Goal: Information Seeking & Learning: Learn about a topic

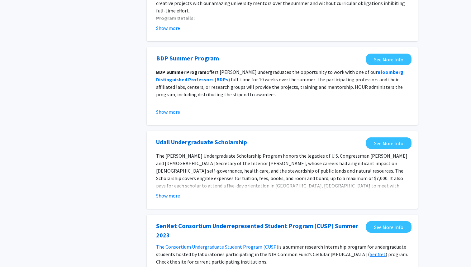
scroll to position [100, 0]
click at [176, 194] on button "Show more" at bounding box center [168, 194] width 24 height 7
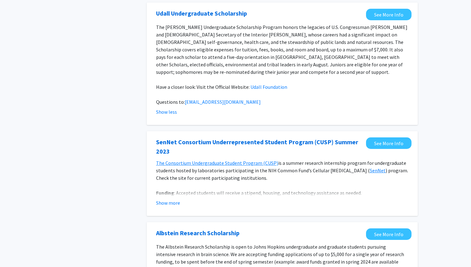
scroll to position [228, 0]
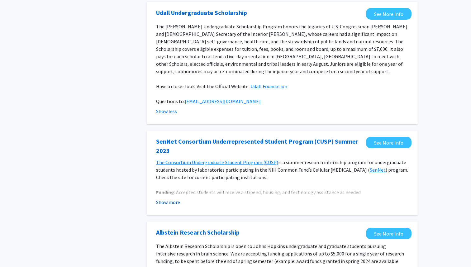
click at [175, 198] on button "Show more" at bounding box center [168, 201] width 24 height 7
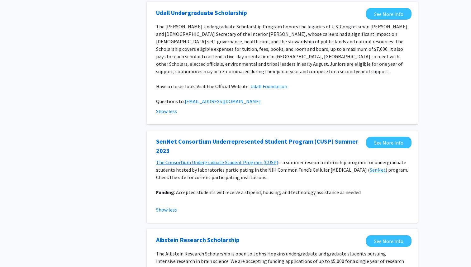
click at [203, 188] on p "Funding : Accepted students will receive a stipend, housing, and technology ass…" at bounding box center [282, 191] width 252 height 7
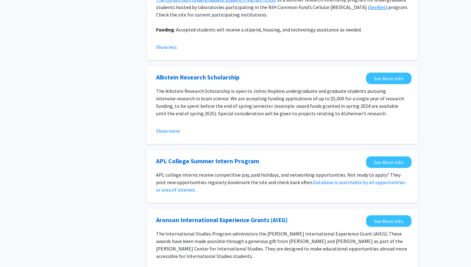
scroll to position [391, 0]
click at [289, 191] on div "APL College Summer Intern Program See More Info APL college interns receive com…" at bounding box center [282, 176] width 271 height 53
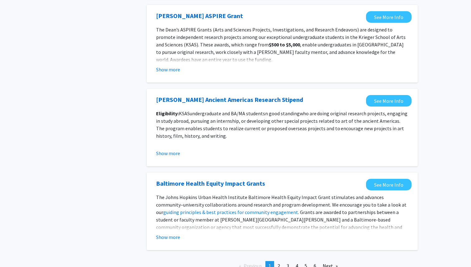
scroll to position [679, 0]
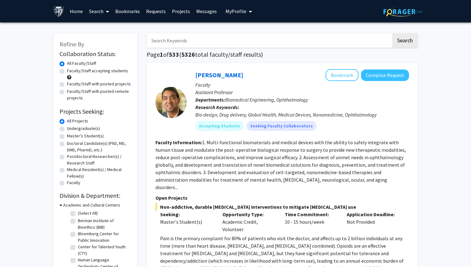
click at [206, 38] on input "Search Keywords" at bounding box center [269, 40] width 244 height 14
type input "cs"
click at [392, 33] on button "Search" at bounding box center [405, 40] width 26 height 14
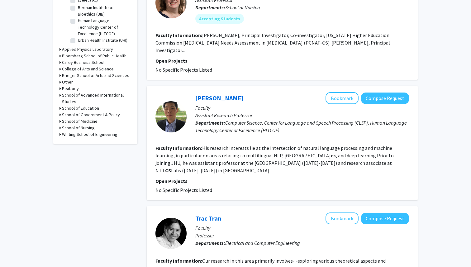
scroll to position [214, 0]
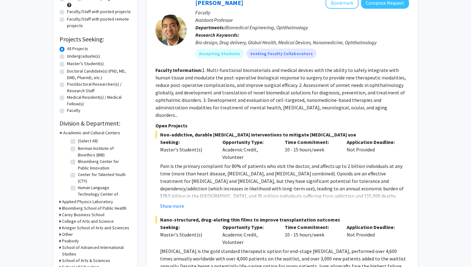
scroll to position [55, 0]
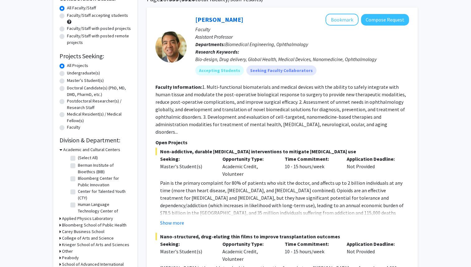
click at [67, 75] on label "Undergraduate(s)" at bounding box center [83, 73] width 33 height 7
click at [67, 74] on input "Undergraduate(s)" at bounding box center [69, 72] width 4 height 4
radio input "true"
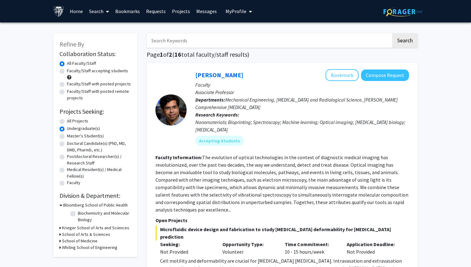
click at [67, 120] on label "All Projects" at bounding box center [77, 121] width 21 height 7
click at [67, 120] on input "All Projects" at bounding box center [69, 120] width 4 height 4
radio input "true"
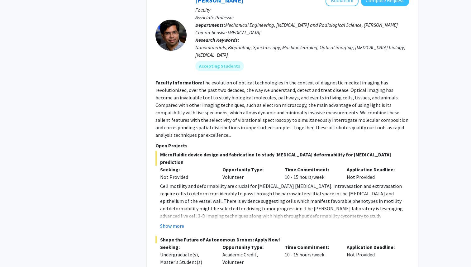
scroll to position [758, 0]
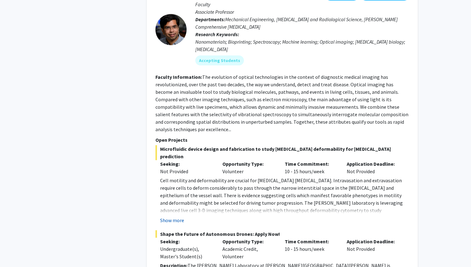
click at [170, 216] on button "Show more" at bounding box center [172, 219] width 24 height 7
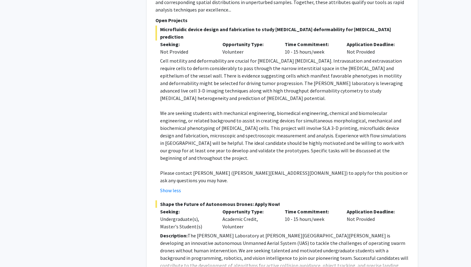
scroll to position [887, 0]
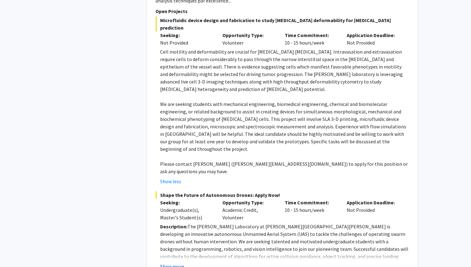
click at [172, 262] on button "Show more" at bounding box center [172, 265] width 24 height 7
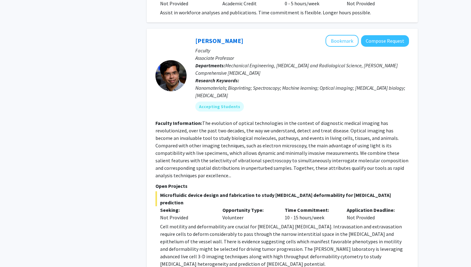
scroll to position [705, 0]
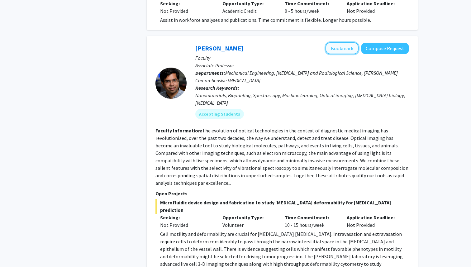
click at [338, 42] on button "Bookmark" at bounding box center [341, 48] width 33 height 12
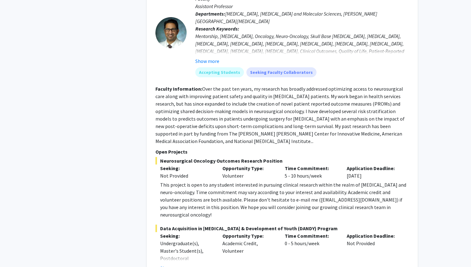
scroll to position [2575, 0]
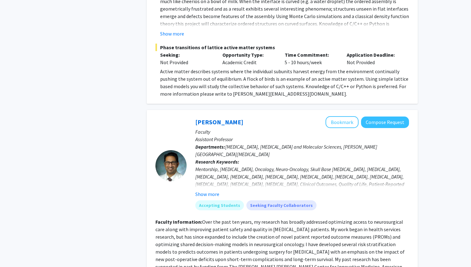
scroll to position [2441, 0]
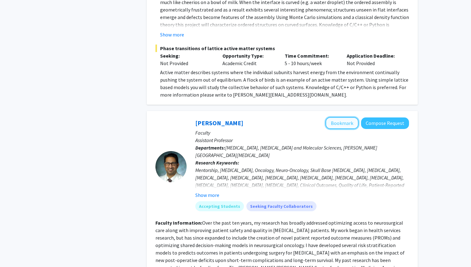
click at [339, 117] on button "Bookmark" at bounding box center [341, 123] width 33 height 12
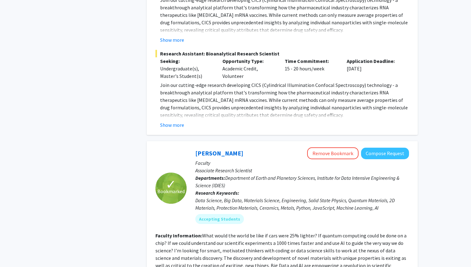
scroll to position [3185, 0]
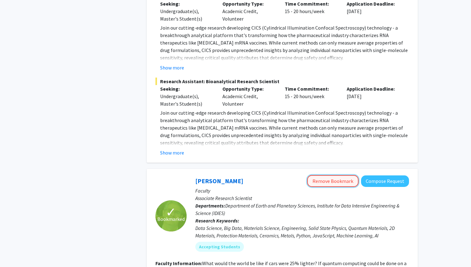
click at [340, 175] on button "Remove Bookmark" at bounding box center [332, 181] width 51 height 12
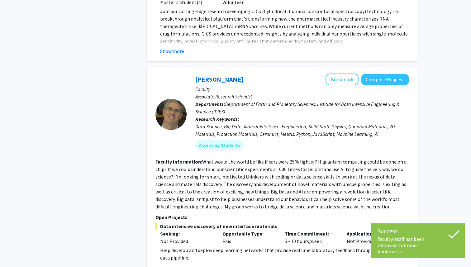
scroll to position [3372, 0]
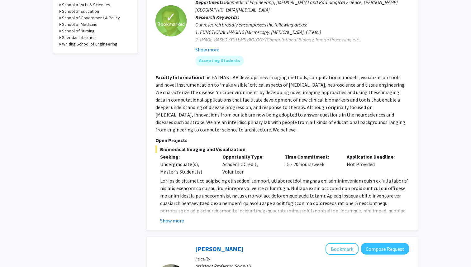
scroll to position [328, 0]
click at [175, 218] on button "Show more" at bounding box center [172, 219] width 24 height 7
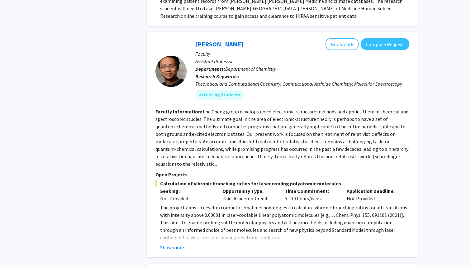
scroll to position [1531, 0]
click at [180, 243] on button "Show more" at bounding box center [172, 246] width 24 height 7
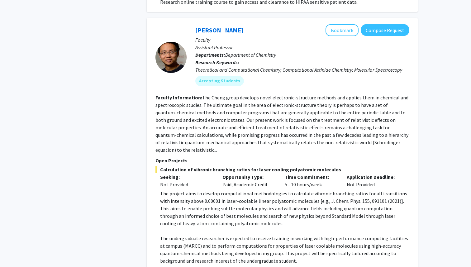
scroll to position [1533, 0]
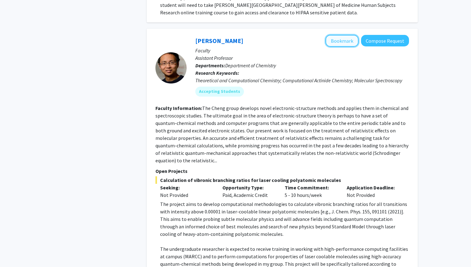
click at [338, 35] on button "Bookmark" at bounding box center [341, 41] width 33 height 12
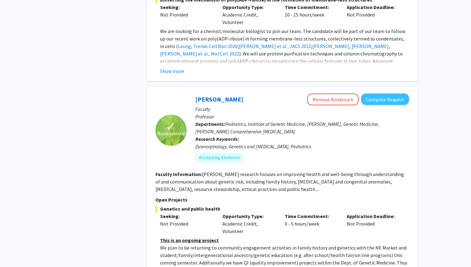
scroll to position [2270, 0]
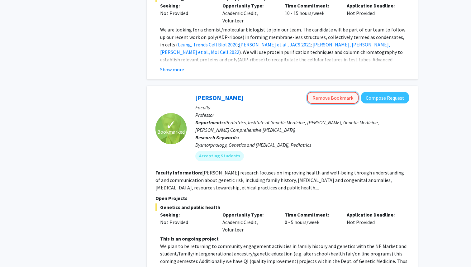
click at [329, 92] on button "Remove Bookmark" at bounding box center [332, 98] width 51 height 12
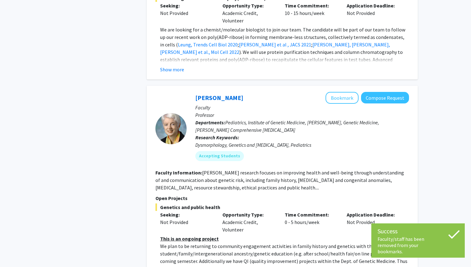
scroll to position [2315, 0]
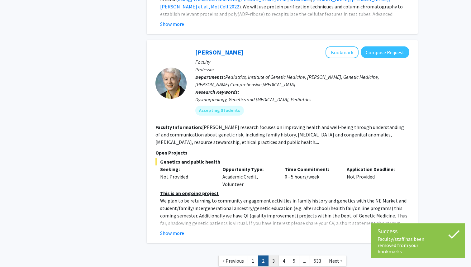
click at [275, 255] on link "3" at bounding box center [273, 260] width 11 height 11
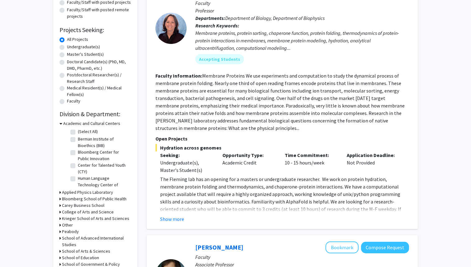
scroll to position [82, 0]
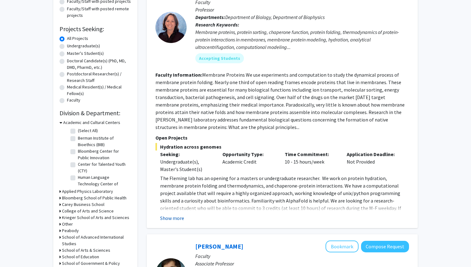
click at [178, 218] on button "Show more" at bounding box center [172, 217] width 24 height 7
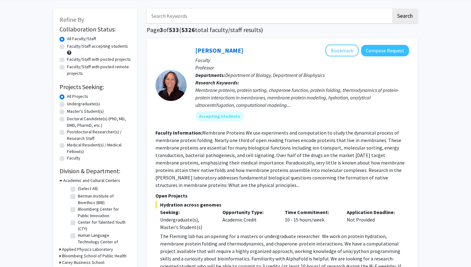
scroll to position [18, 0]
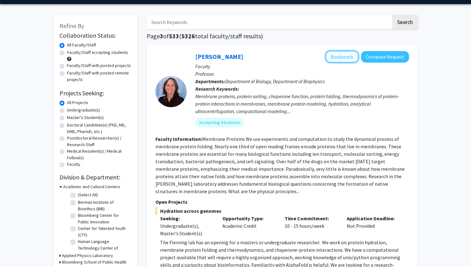
click at [340, 59] on button "Bookmark" at bounding box center [341, 57] width 33 height 12
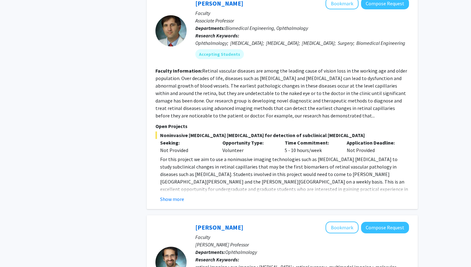
scroll to position [386, 0]
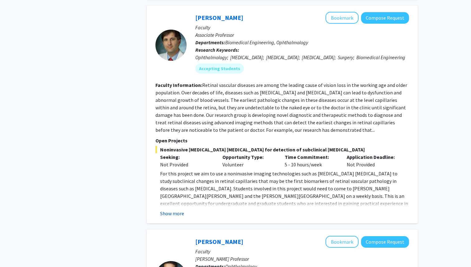
click at [176, 217] on button "Show more" at bounding box center [172, 212] width 24 height 7
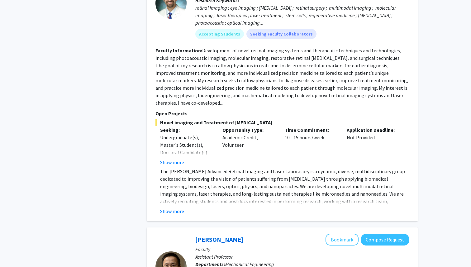
scroll to position [713, 0]
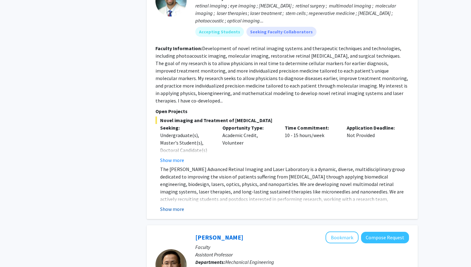
click at [175, 205] on button "Show more" at bounding box center [172, 208] width 24 height 7
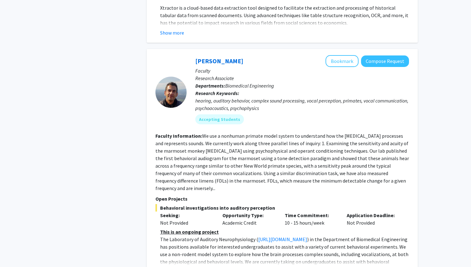
scroll to position [2324, 0]
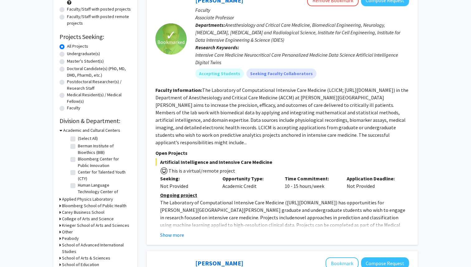
scroll to position [88, 0]
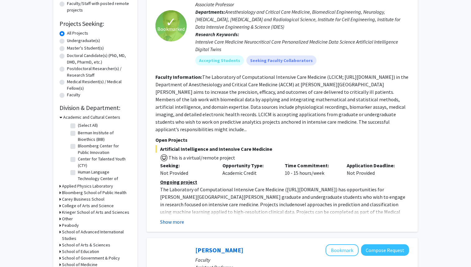
click at [177, 218] on button "Show more" at bounding box center [172, 221] width 24 height 7
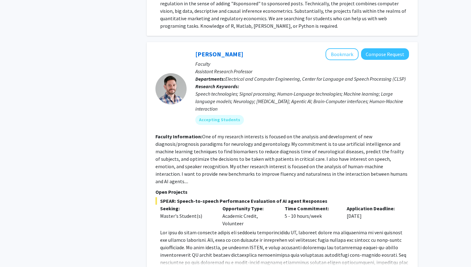
scroll to position [1324, 0]
click at [176, 266] on button "Show more" at bounding box center [172, 271] width 24 height 7
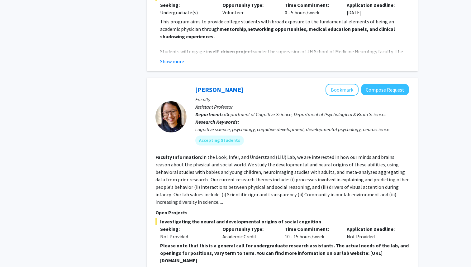
scroll to position [2340, 0]
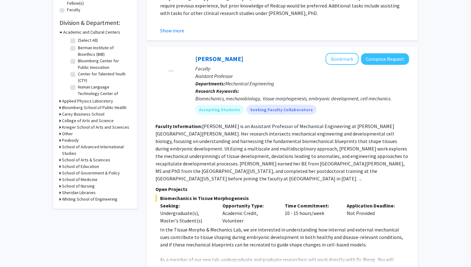
scroll to position [173, 0]
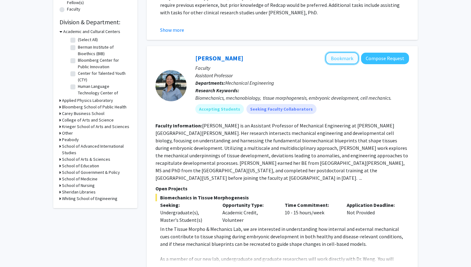
click at [341, 59] on button "Bookmark" at bounding box center [341, 58] width 33 height 12
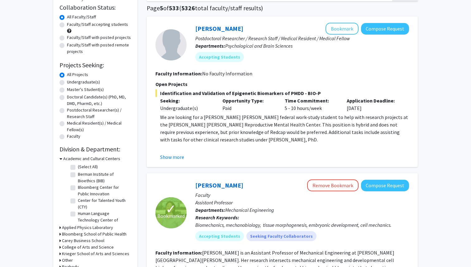
scroll to position [0, 0]
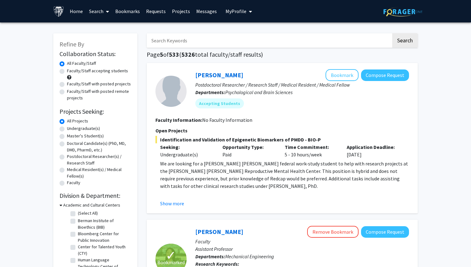
click at [201, 46] on input "Search Keywords" at bounding box center [269, 40] width 244 height 14
type input "machine learning"
click at [392, 33] on button "Search" at bounding box center [405, 40] width 26 height 14
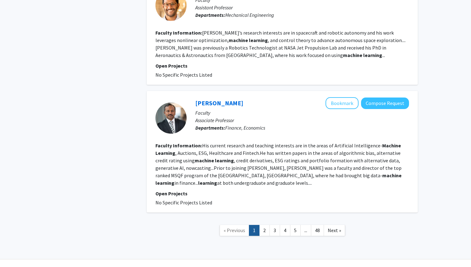
scroll to position [1085, 0]
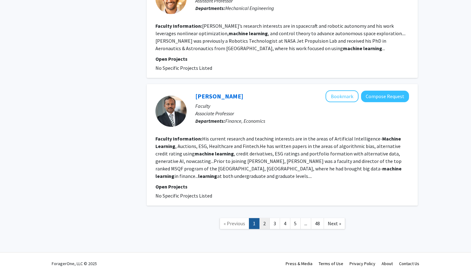
click at [267, 218] on link "2" at bounding box center [264, 223] width 11 height 11
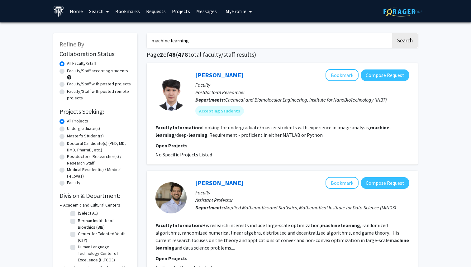
click at [67, 83] on label "Faculty/Staff with posted projects" at bounding box center [99, 84] width 64 height 7
click at [67, 83] on input "Faculty/Staff with posted projects" at bounding box center [69, 83] width 4 height 4
radio input "true"
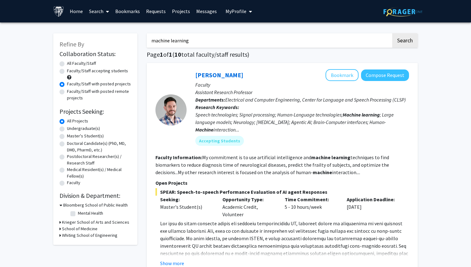
click at [128, 11] on link "Bookmarks" at bounding box center [127, 11] width 31 height 22
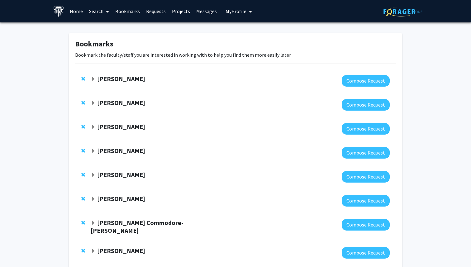
click at [93, 78] on span "Expand Harrison Bai Bookmark" at bounding box center [93, 79] width 5 height 5
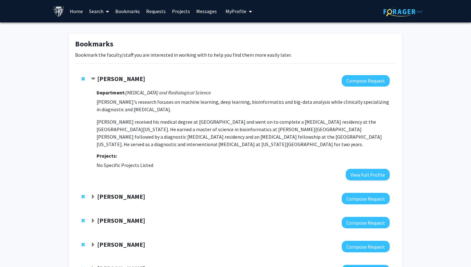
click at [92, 196] on span "Expand Ulrich Mueller Bookmark" at bounding box center [93, 196] width 5 height 5
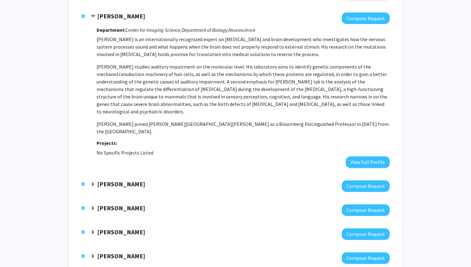
click at [93, 182] on span "Expand Julian Krolik Bookmark" at bounding box center [93, 184] width 5 height 5
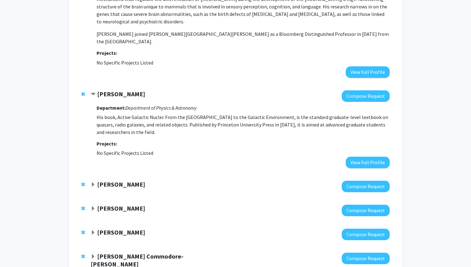
click at [92, 182] on span "Expand Luciana Bianchi Bookmark" at bounding box center [93, 184] width 5 height 5
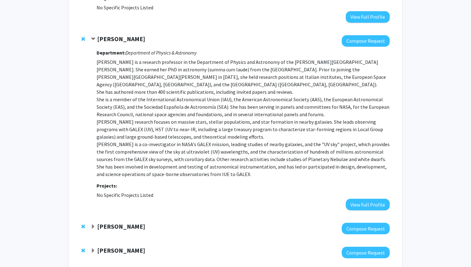
scroll to position [428, 0]
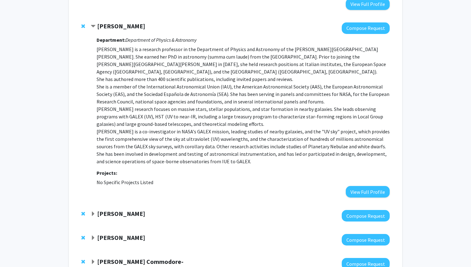
click at [92, 211] on span "Expand Andrei Gritsan Bookmark" at bounding box center [93, 213] width 5 height 5
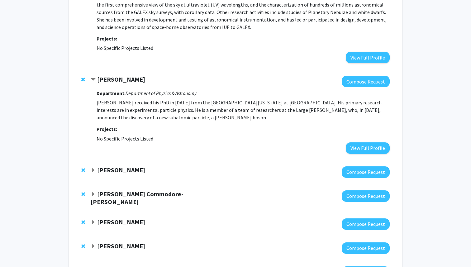
scroll to position [589, 0]
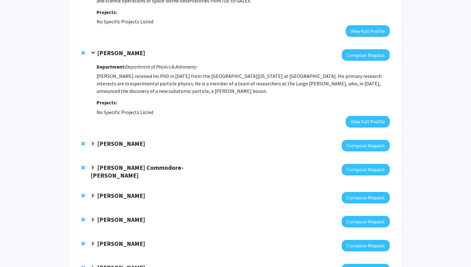
click at [93, 141] on span "Expand Robert Stevens Bookmark" at bounding box center [93, 143] width 5 height 5
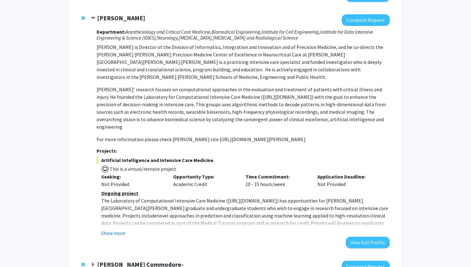
scroll to position [715, 0]
click at [119, 228] on button "Show more" at bounding box center [113, 231] width 24 height 7
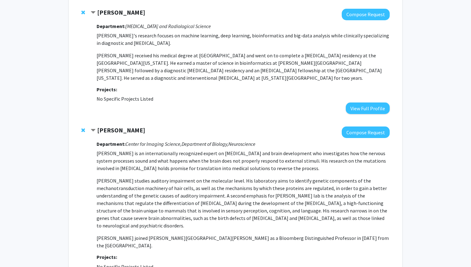
scroll to position [0, 0]
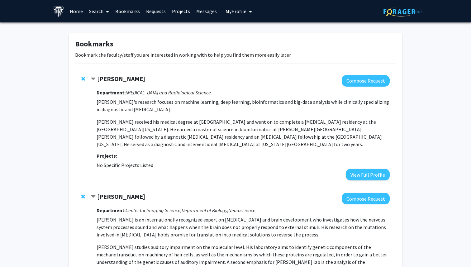
click at [176, 15] on link "Projects" at bounding box center [181, 11] width 24 height 22
click at [179, 9] on link "Projects" at bounding box center [181, 11] width 24 height 22
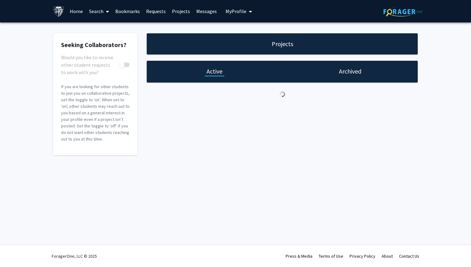
click at [176, 12] on link "Projects" at bounding box center [181, 11] width 24 height 22
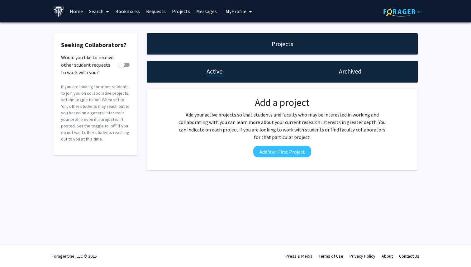
click at [97, 16] on link "Search" at bounding box center [99, 11] width 26 height 22
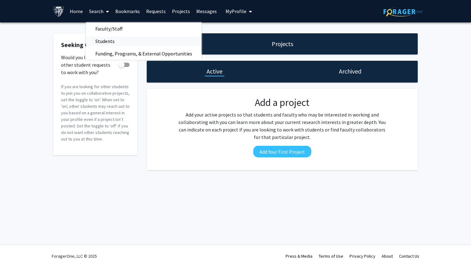
click at [103, 43] on span "Students" at bounding box center [105, 41] width 38 height 12
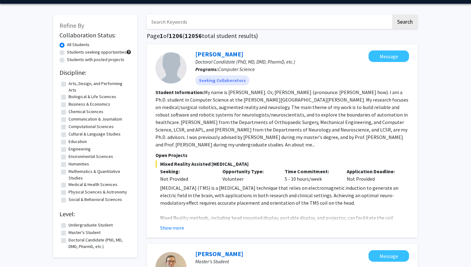
scroll to position [20, 0]
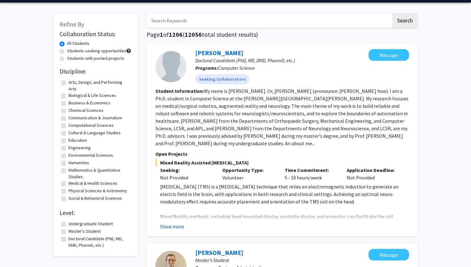
click at [175, 227] on button "Show more" at bounding box center [172, 226] width 24 height 7
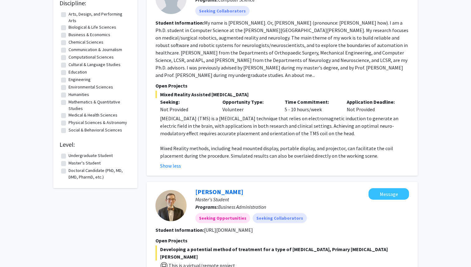
scroll to position [0, 0]
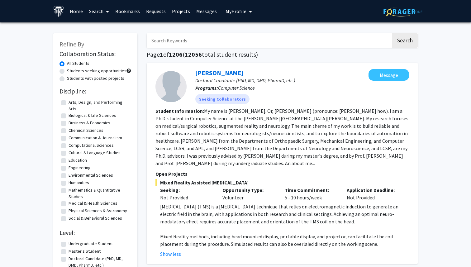
click at [100, 12] on link "Search" at bounding box center [99, 11] width 26 height 22
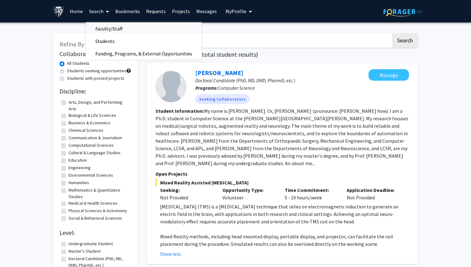
click at [115, 28] on span "Faculty/Staff" at bounding box center [109, 28] width 46 height 12
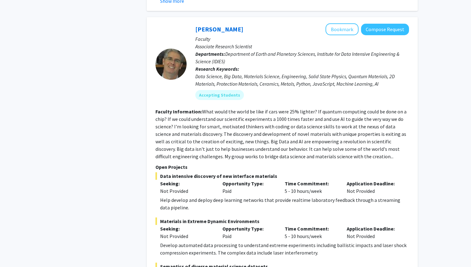
scroll to position [3059, 0]
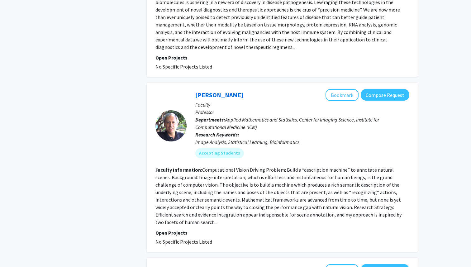
scroll to position [1767, 0]
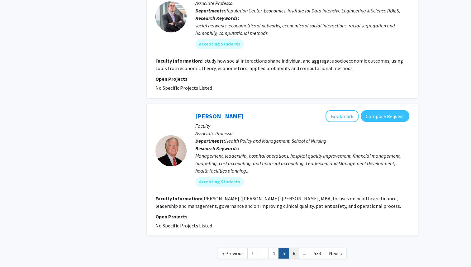
click at [294, 248] on link "6" at bounding box center [294, 253] width 11 height 11
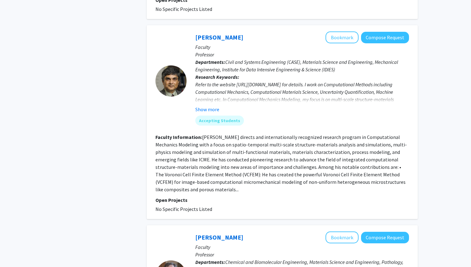
scroll to position [451, 0]
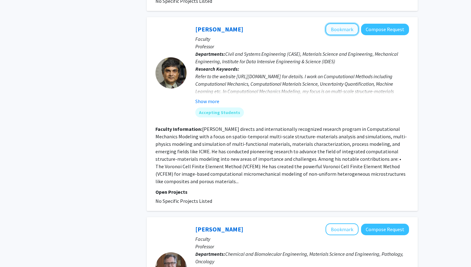
click at [346, 31] on button "Bookmark" at bounding box center [341, 29] width 33 height 12
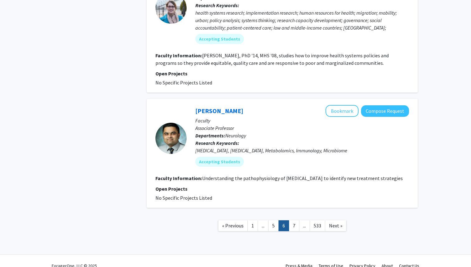
scroll to position [1342, 0]
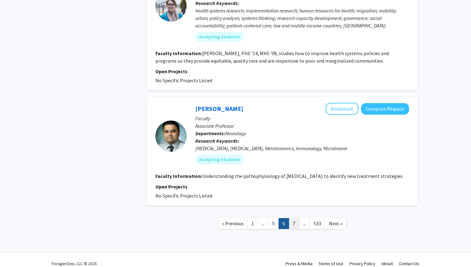
click at [294, 218] on link "7" at bounding box center [294, 223] width 11 height 11
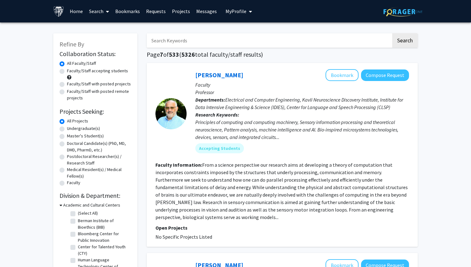
scroll to position [15, 0]
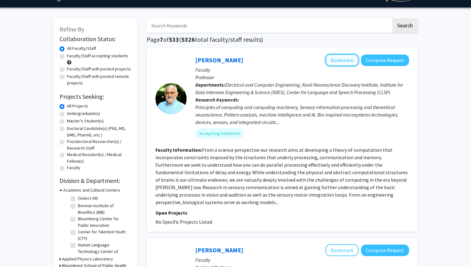
click at [346, 59] on button "Bookmark" at bounding box center [341, 60] width 33 height 12
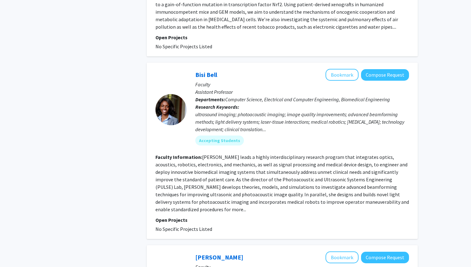
scroll to position [830, 0]
click at [347, 68] on button "Bookmark" at bounding box center [341, 74] width 33 height 12
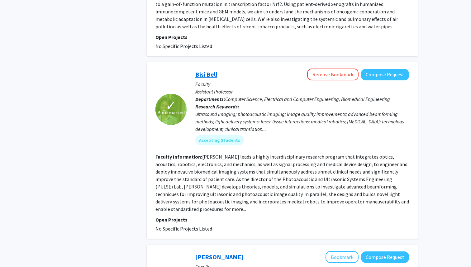
click at [210, 70] on link "Bisi Bell" at bounding box center [206, 74] width 22 height 8
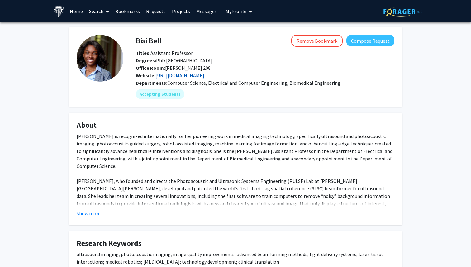
click at [193, 76] on link "https://pulselab.jhu.edu/" at bounding box center [179, 75] width 49 height 6
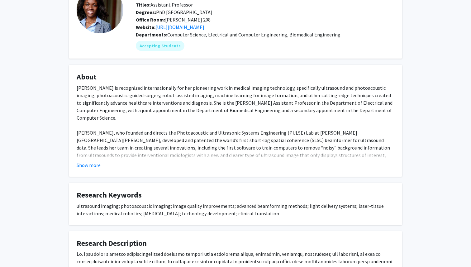
scroll to position [45, 0]
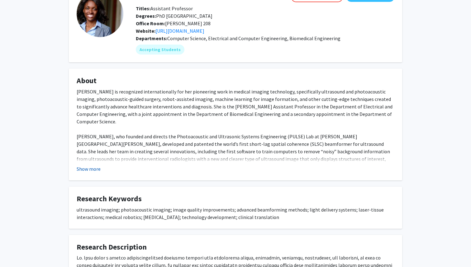
click at [93, 166] on button "Show more" at bounding box center [89, 168] width 24 height 7
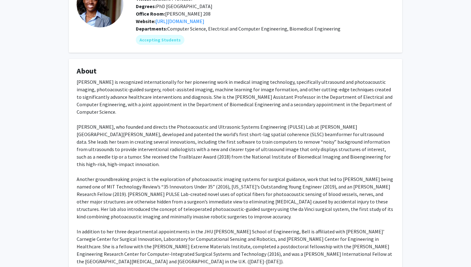
scroll to position [0, 0]
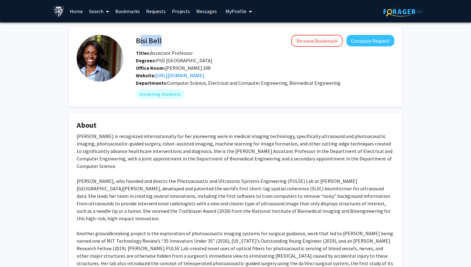
drag, startPoint x: 137, startPoint y: 42, endPoint x: 164, endPoint y: 42, distance: 27.4
click at [164, 42] on div "Bisi Bell Remove Bookmark Compose Request" at bounding box center [265, 41] width 268 height 12
copy h4 "Bisi Bell"
drag, startPoint x: 106, startPoint y: 136, endPoint x: 74, endPoint y: 136, distance: 31.4
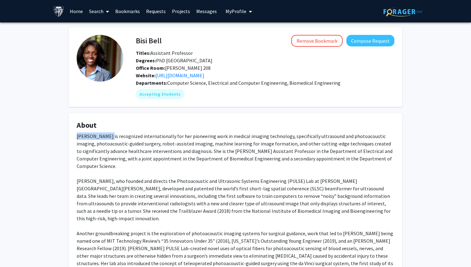
copy div "Muyinatu Bell"
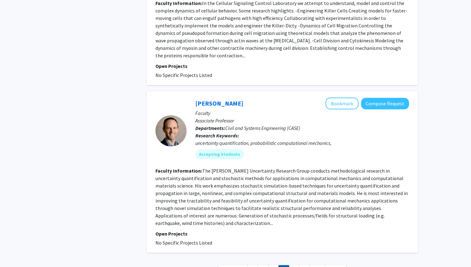
scroll to position [1547, 0]
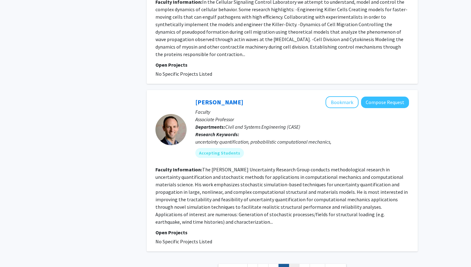
click at [297, 264] on link "8" at bounding box center [294, 269] width 11 height 11
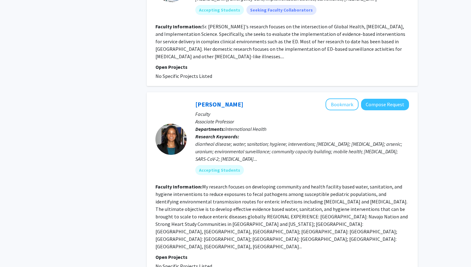
scroll to position [1508, 0]
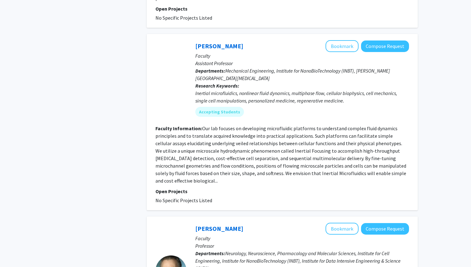
scroll to position [699, 0]
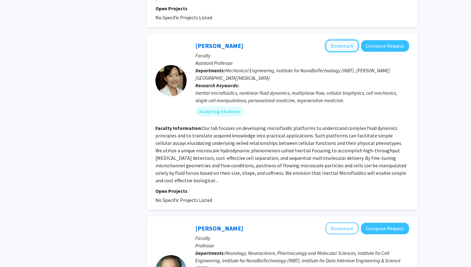
click at [345, 40] on button "Bookmark" at bounding box center [341, 46] width 33 height 12
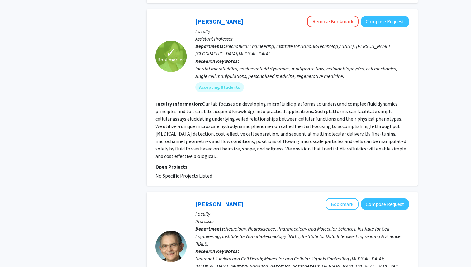
scroll to position [625, 0]
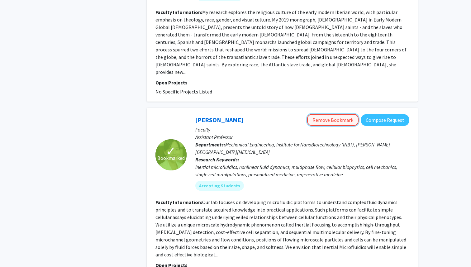
click at [335, 114] on button "Remove Bookmark" at bounding box center [332, 120] width 51 height 12
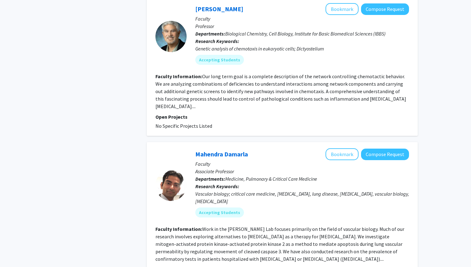
scroll to position [1474, 0]
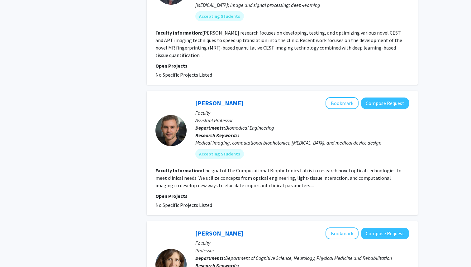
scroll to position [773, 0]
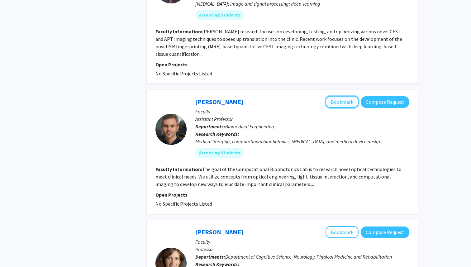
click at [338, 96] on button "Bookmark" at bounding box center [341, 102] width 33 height 12
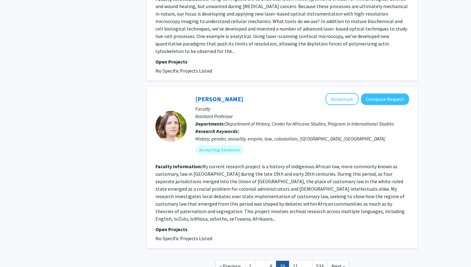
scroll to position [1394, 0]
click at [294, 260] on link "11" at bounding box center [295, 265] width 13 height 11
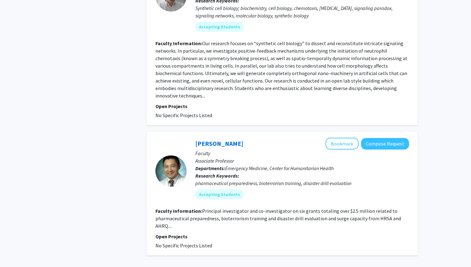
scroll to position [1503, 0]
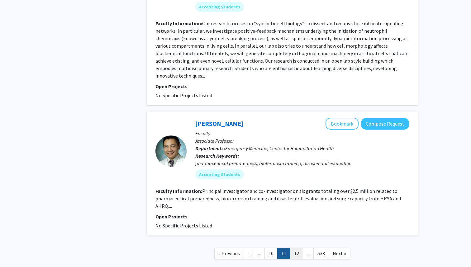
click at [298, 248] on link "12" at bounding box center [296, 253] width 13 height 11
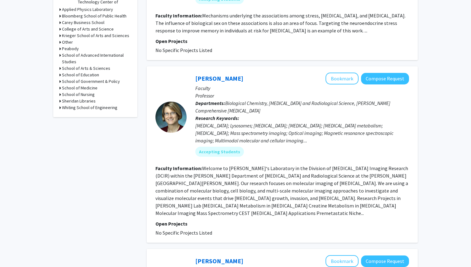
scroll to position [265, 0]
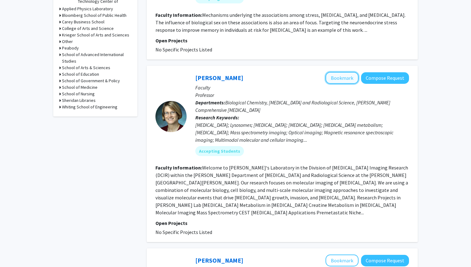
click at [336, 80] on button "Bookmark" at bounding box center [341, 78] width 33 height 12
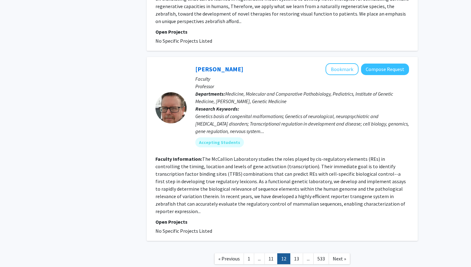
scroll to position [1466, 0]
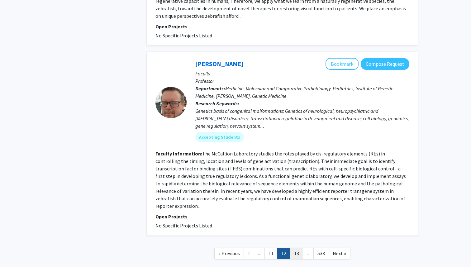
click at [296, 248] on link "13" at bounding box center [296, 253] width 13 height 11
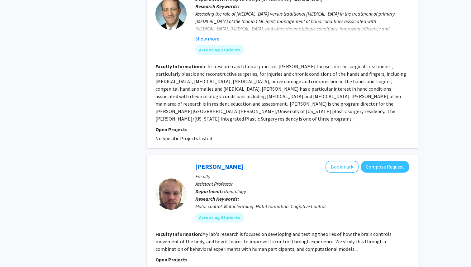
scroll to position [1418, 0]
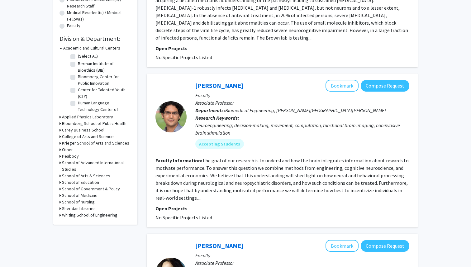
scroll to position [158, 0]
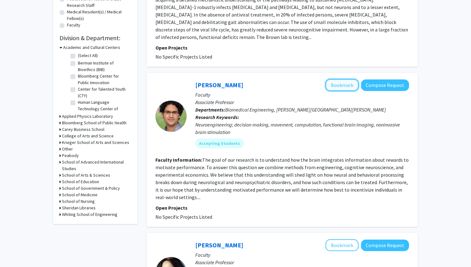
click at [337, 79] on button "Bookmark" at bounding box center [341, 85] width 33 height 12
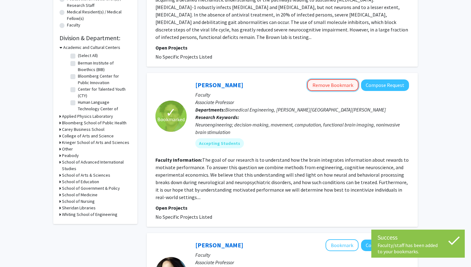
click at [337, 79] on button "Remove Bookmark" at bounding box center [332, 85] width 51 height 12
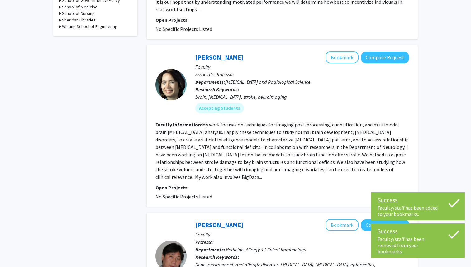
scroll to position [346, 0]
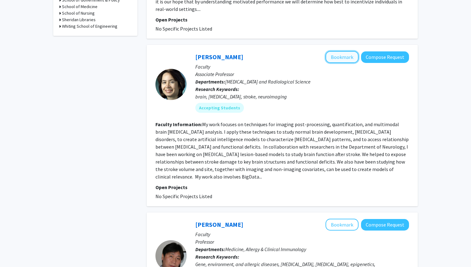
click at [344, 51] on button "Bookmark" at bounding box center [341, 57] width 33 height 12
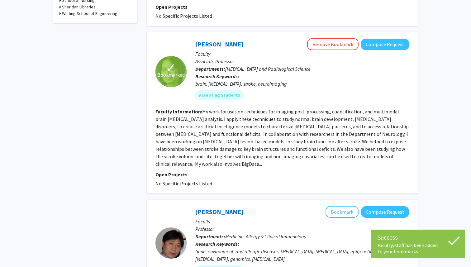
scroll to position [360, 0]
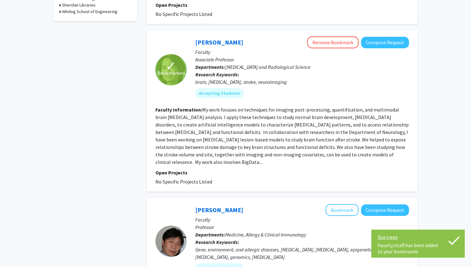
click at [378, 148] on section "Faculty Information: My work focuses on techniques for imaging post-processing,…" at bounding box center [281, 136] width 253 height 60
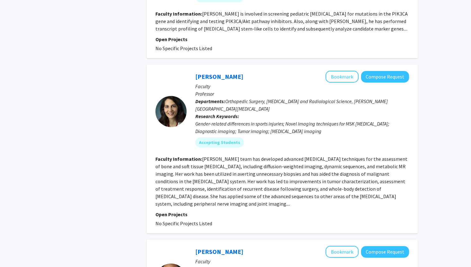
scroll to position [1119, 0]
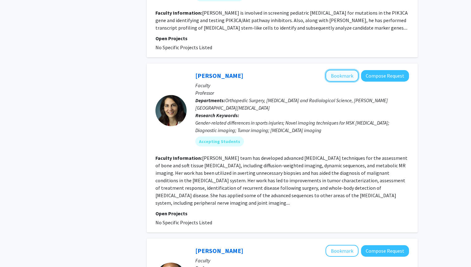
click at [349, 70] on button "Bookmark" at bounding box center [341, 76] width 33 height 12
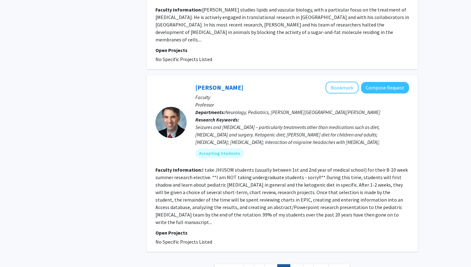
scroll to position [1429, 0]
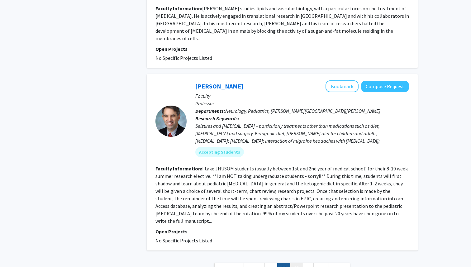
click at [299, 263] on link "15" at bounding box center [296, 268] width 13 height 11
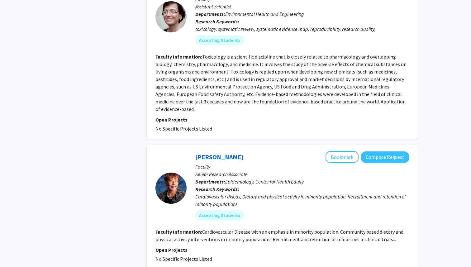
scroll to position [1461, 0]
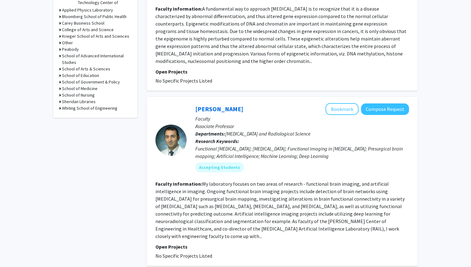
scroll to position [264, 0]
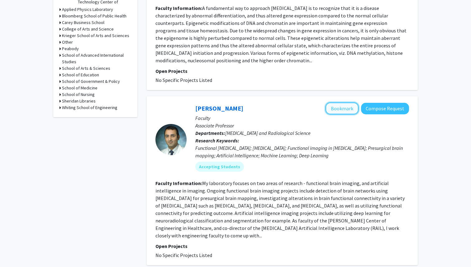
click at [342, 102] on button "Bookmark" at bounding box center [341, 108] width 33 height 12
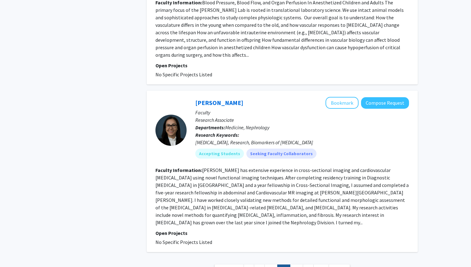
scroll to position [1434, 0]
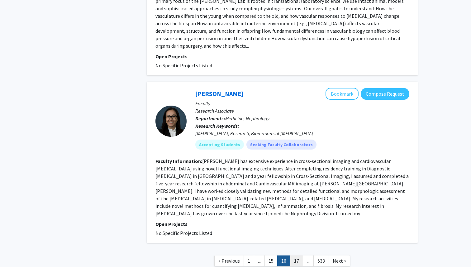
click at [298, 255] on link "17" at bounding box center [296, 260] width 13 height 11
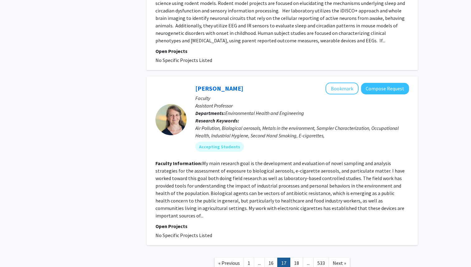
scroll to position [1513, 0]
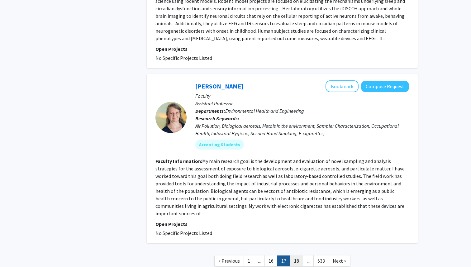
click at [298, 255] on link "18" at bounding box center [296, 260] width 13 height 11
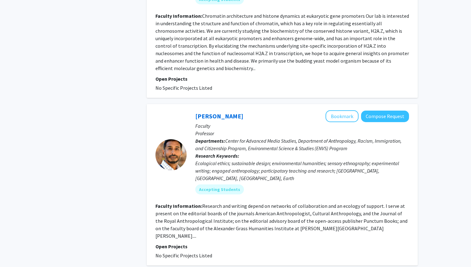
scroll to position [492, 0]
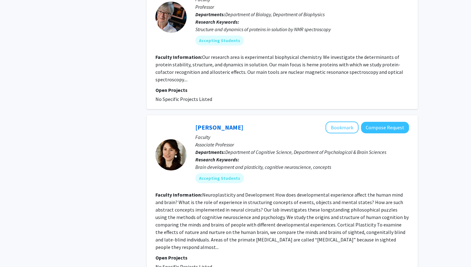
scroll to position [1418, 0]
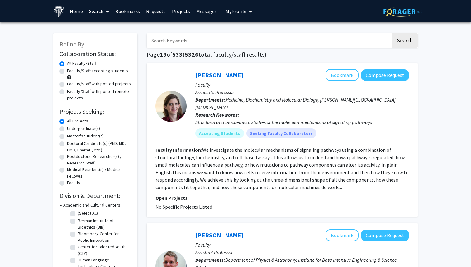
click at [252, 44] on input "Search Keywords" at bounding box center [269, 40] width 244 height 14
type input "computation"
click at [413, 43] on button "Search" at bounding box center [405, 40] width 26 height 14
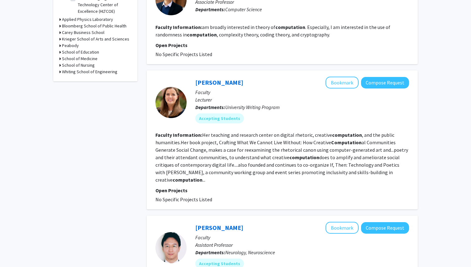
scroll to position [236, 0]
